Goal: Task Accomplishment & Management: Complete application form

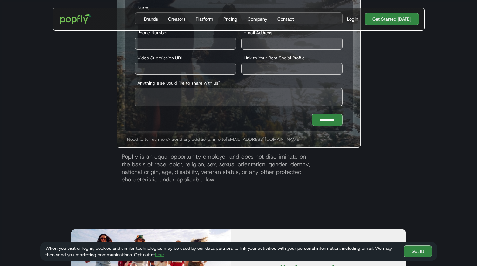
scroll to position [1244, 0]
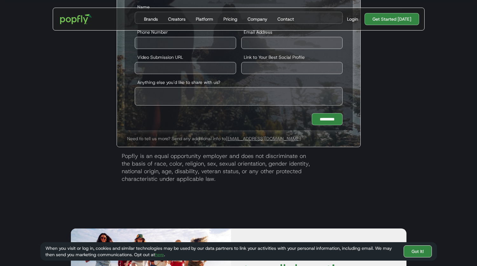
click at [419, 250] on link "Got It!" at bounding box center [417, 251] width 28 height 12
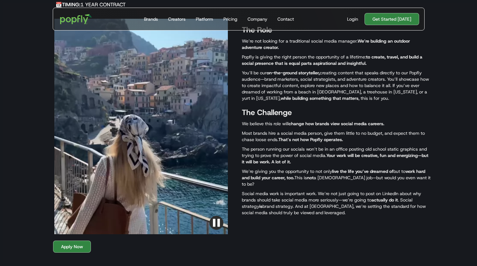
scroll to position [320, 0]
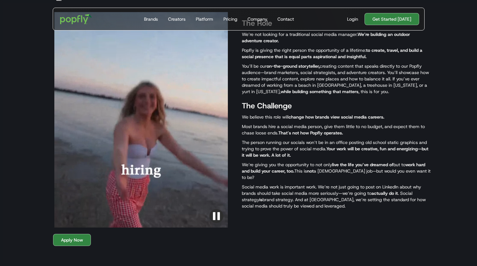
click at [214, 211] on img "button" at bounding box center [216, 216] width 14 height 14
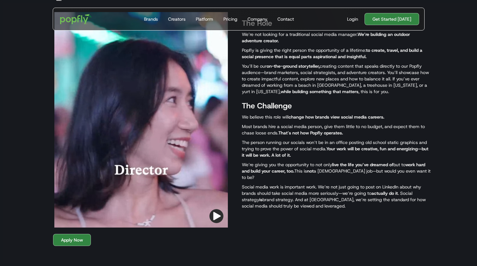
click at [214, 211] on img "button" at bounding box center [216, 216] width 14 height 14
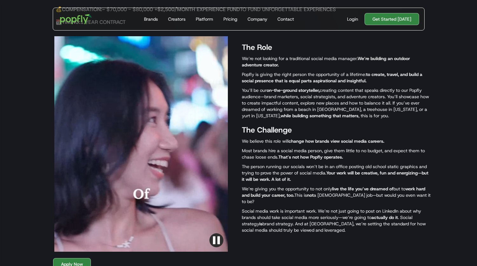
scroll to position [295, 0]
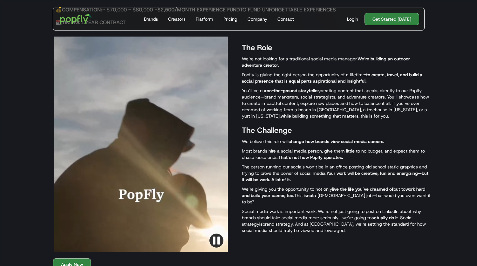
click at [352, 159] on p "Most brands hire a social media person, give them little to no budget, and expe…" at bounding box center [336, 154] width 189 height 13
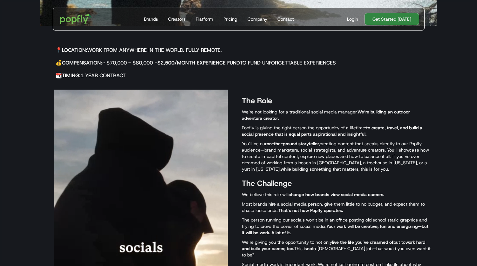
scroll to position [240, 0]
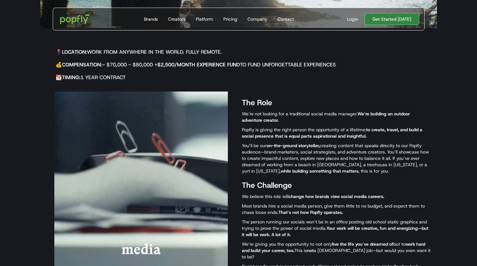
click at [290, 120] on p "We’re not looking for a traditional social media manager. We’re building an out…" at bounding box center [336, 117] width 189 height 13
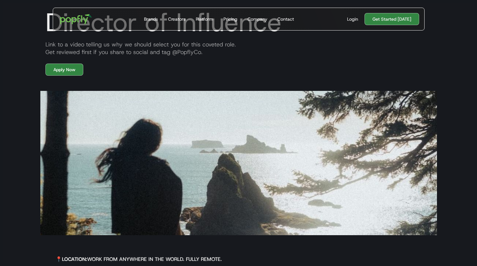
scroll to position [0, 0]
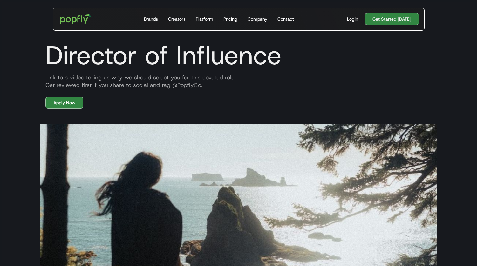
click at [387, 22] on link "Get Started [DATE]" at bounding box center [391, 19] width 55 height 12
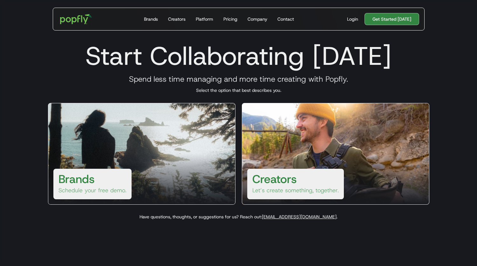
click at [300, 154] on div at bounding box center [335, 178] width 187 height 51
